Goal: Check status: Check status

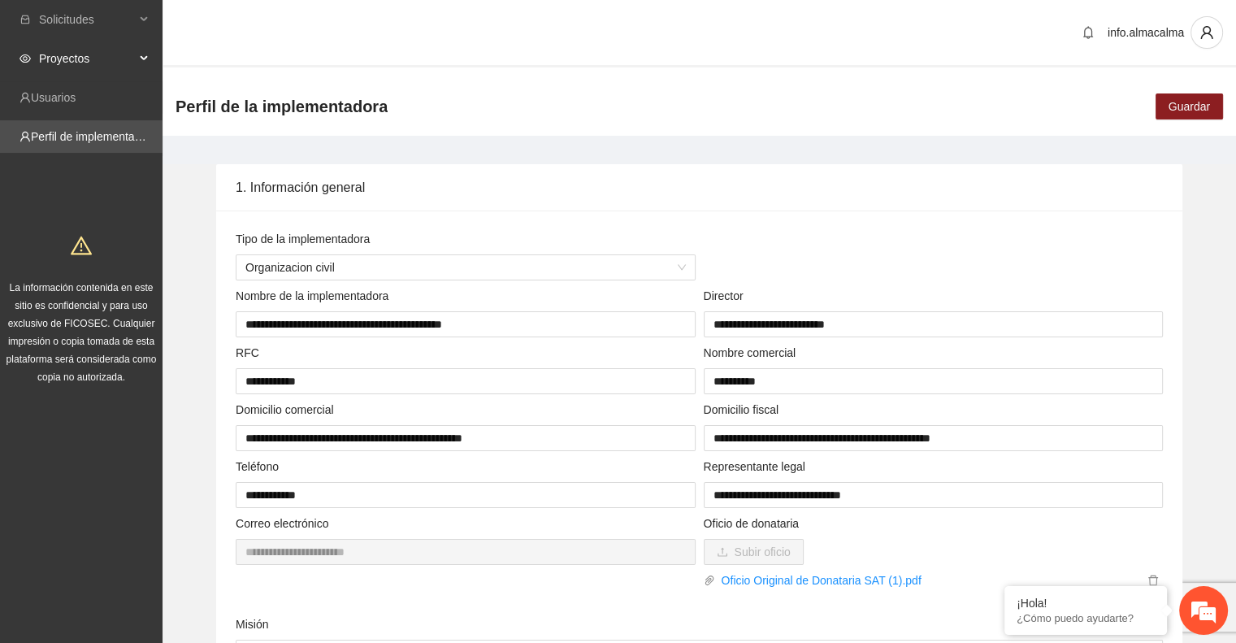
click at [104, 60] on span "Proyectos" at bounding box center [87, 58] width 96 height 33
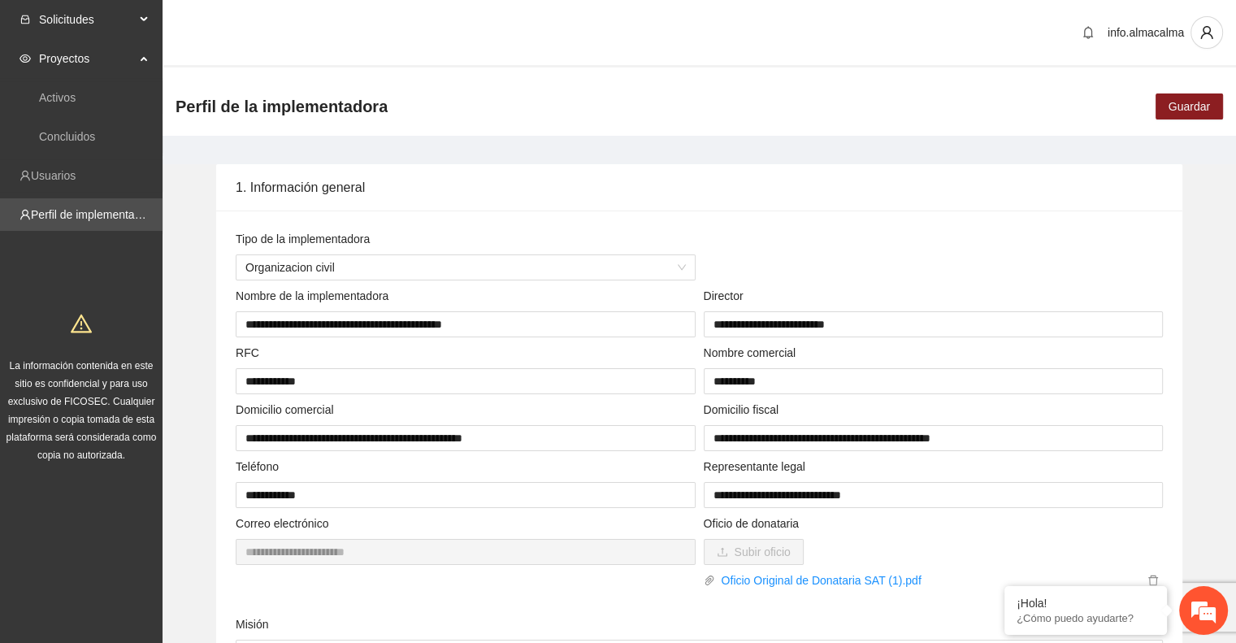
click at [91, 23] on span "Solicitudes" at bounding box center [87, 19] width 96 height 33
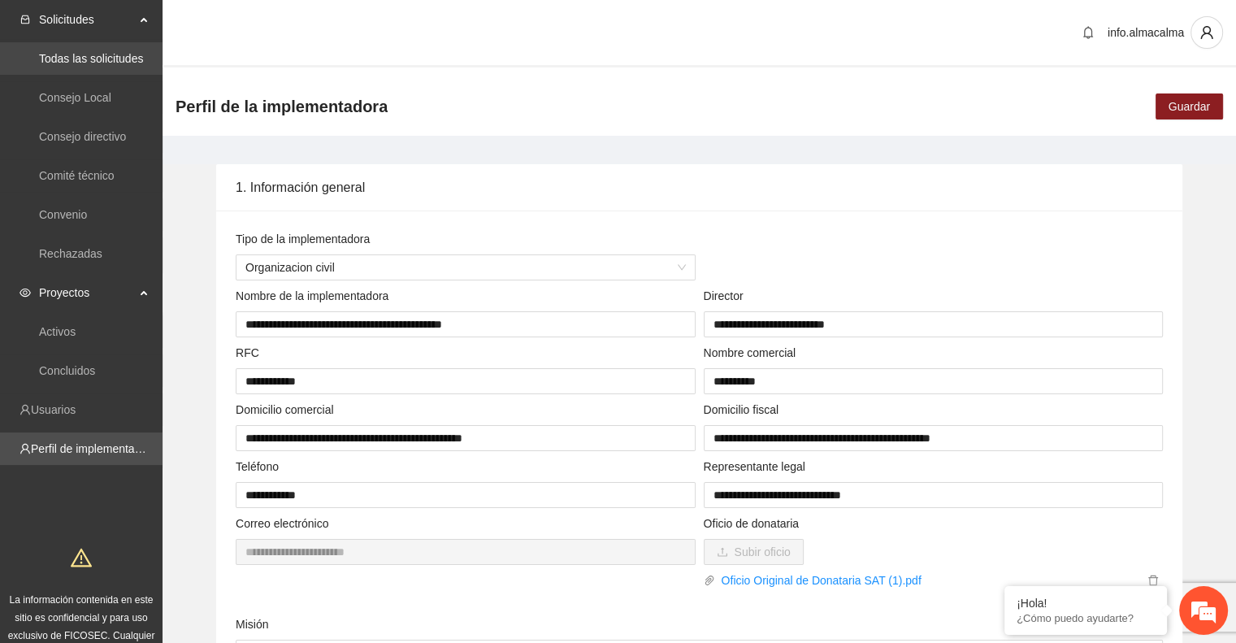
click at [85, 59] on link "Todas las solicitudes" at bounding box center [91, 58] width 104 height 13
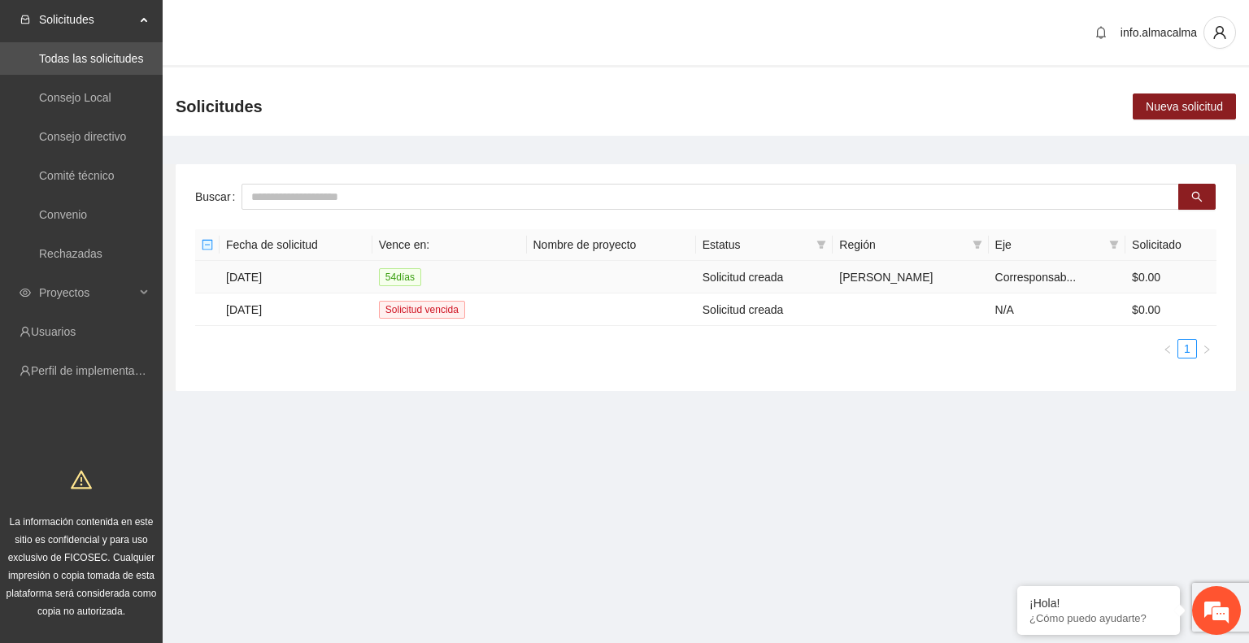
click at [268, 280] on td "[DATE]" at bounding box center [295, 277] width 153 height 33
click at [250, 275] on td "[DATE]" at bounding box center [295, 277] width 153 height 33
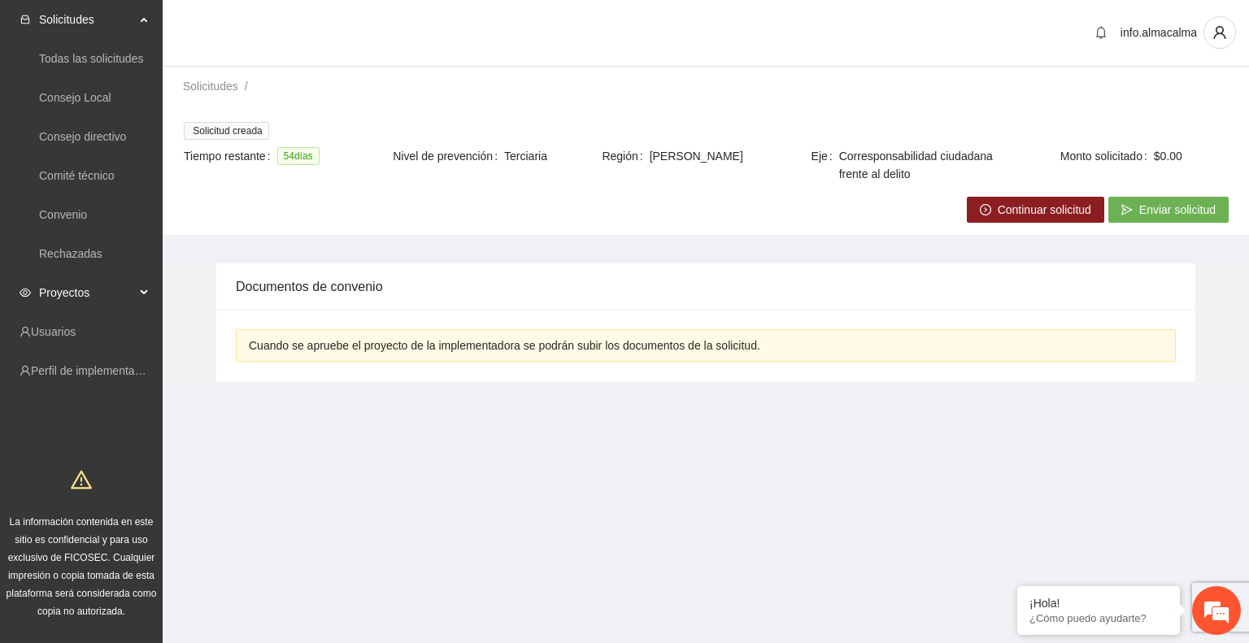
click at [57, 284] on span "Proyectos" at bounding box center [87, 292] width 96 height 33
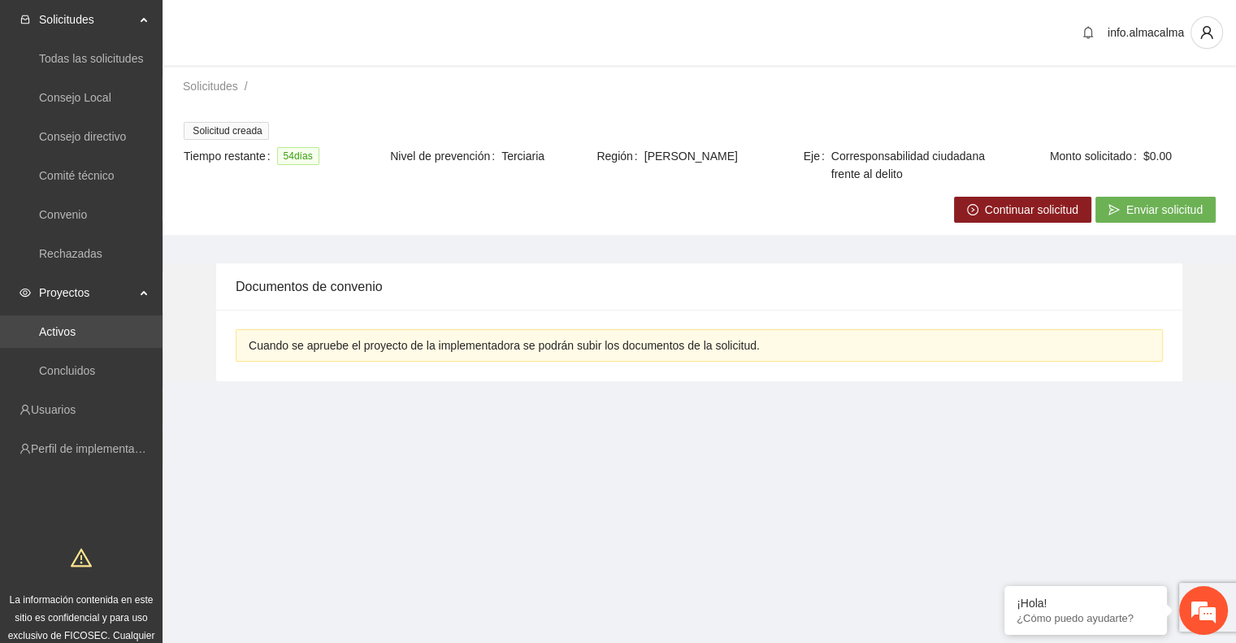
click at [55, 328] on link "Activos" at bounding box center [57, 331] width 37 height 13
